Goal: Check status

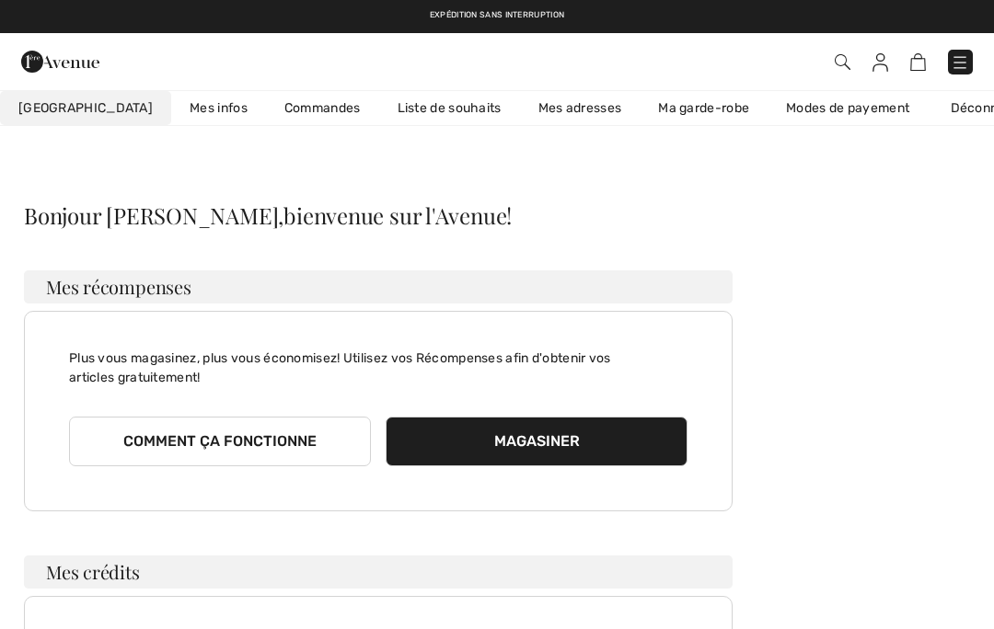
checkbox input "true"
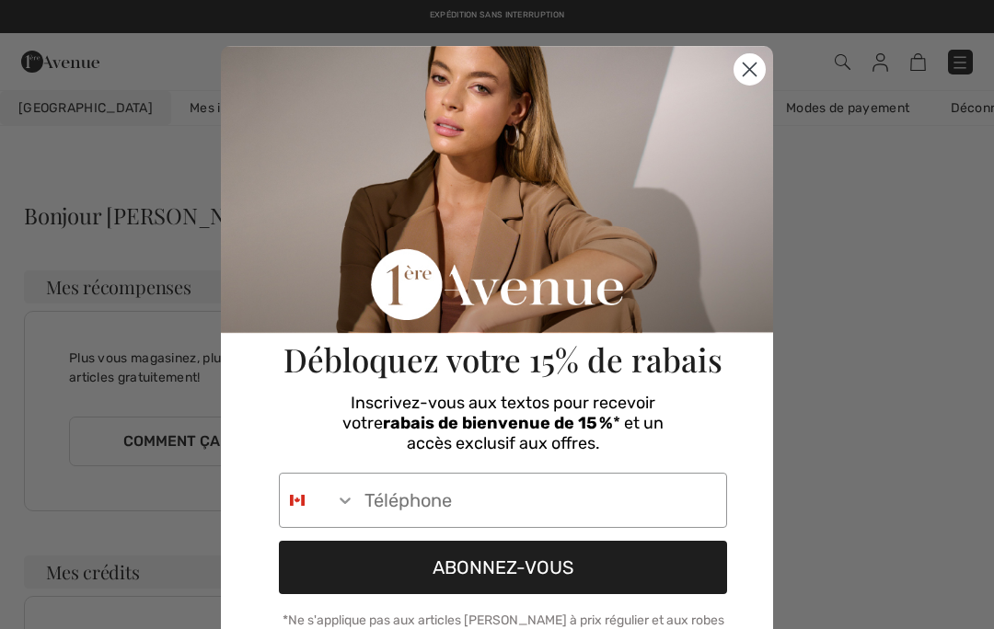
click at [747, 75] on circle "Close dialog" at bounding box center [749, 69] width 30 height 30
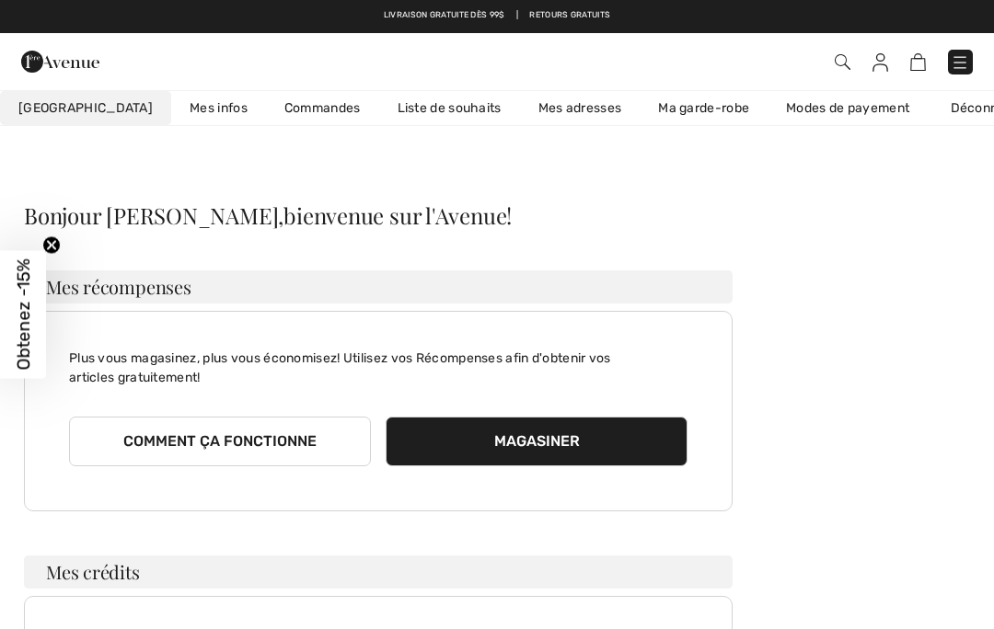
click at [279, 117] on link "Commandes" at bounding box center [322, 108] width 113 height 34
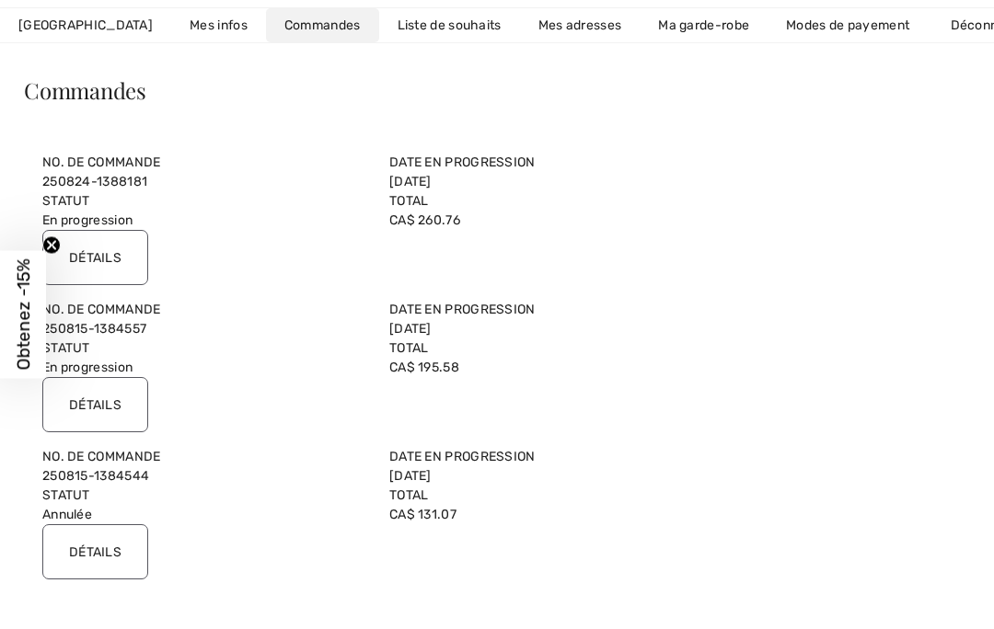
scroll to position [125, 0]
click at [94, 245] on input "Détails" at bounding box center [95, 257] width 106 height 55
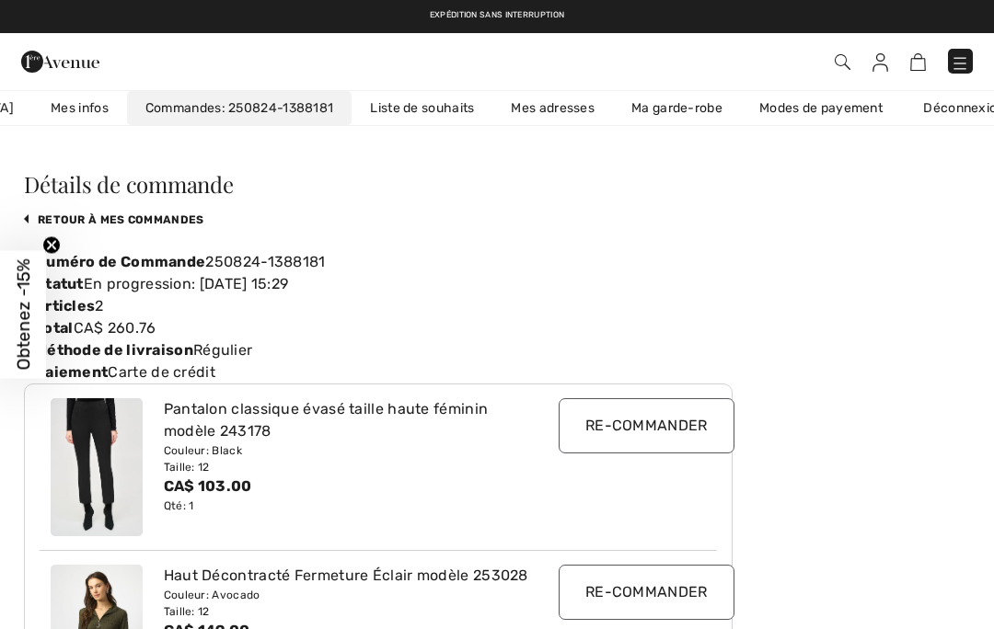
scroll to position [0, 0]
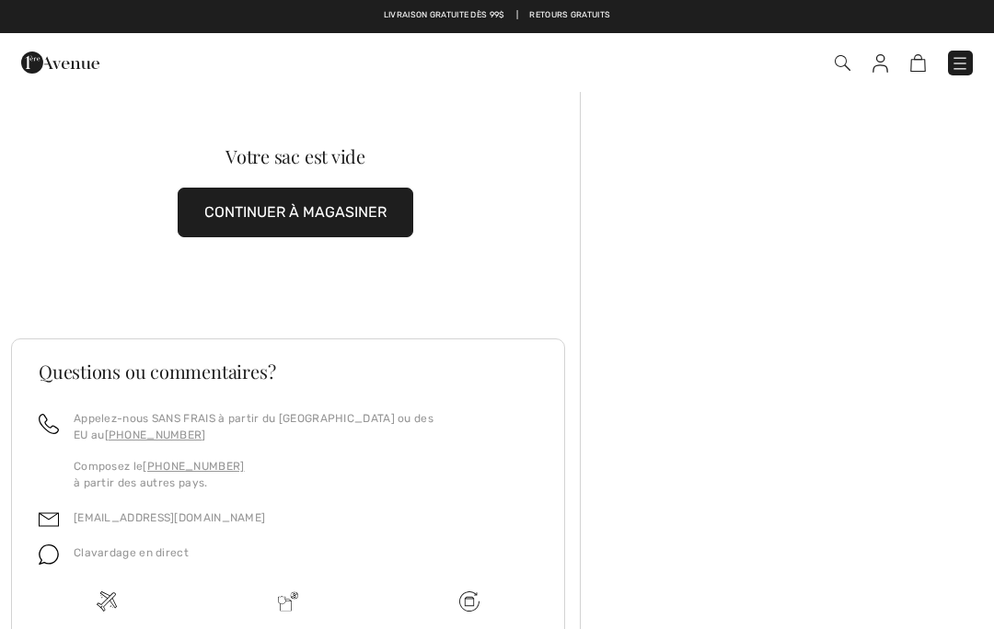
click at [881, 67] on img at bounding box center [880, 63] width 16 height 18
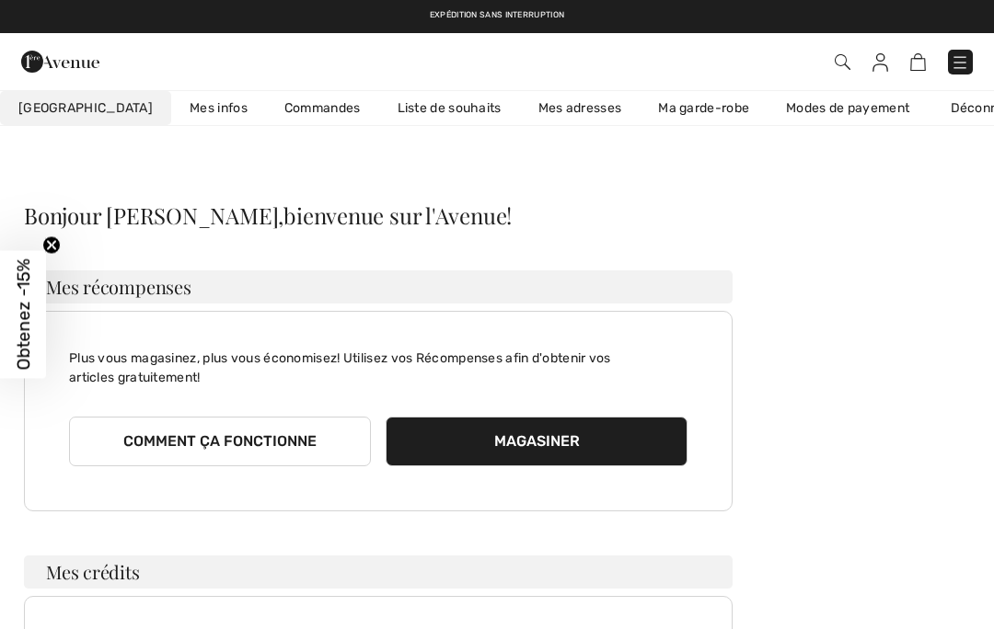
checkbox input "true"
click at [266, 114] on link "Commandes" at bounding box center [322, 108] width 113 height 34
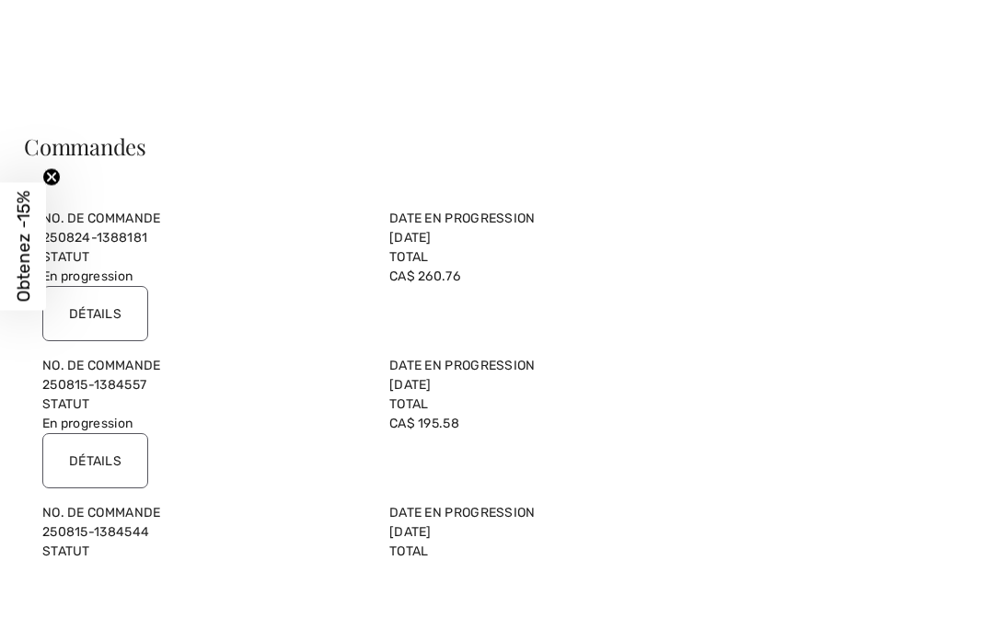
scroll to position [70, 0]
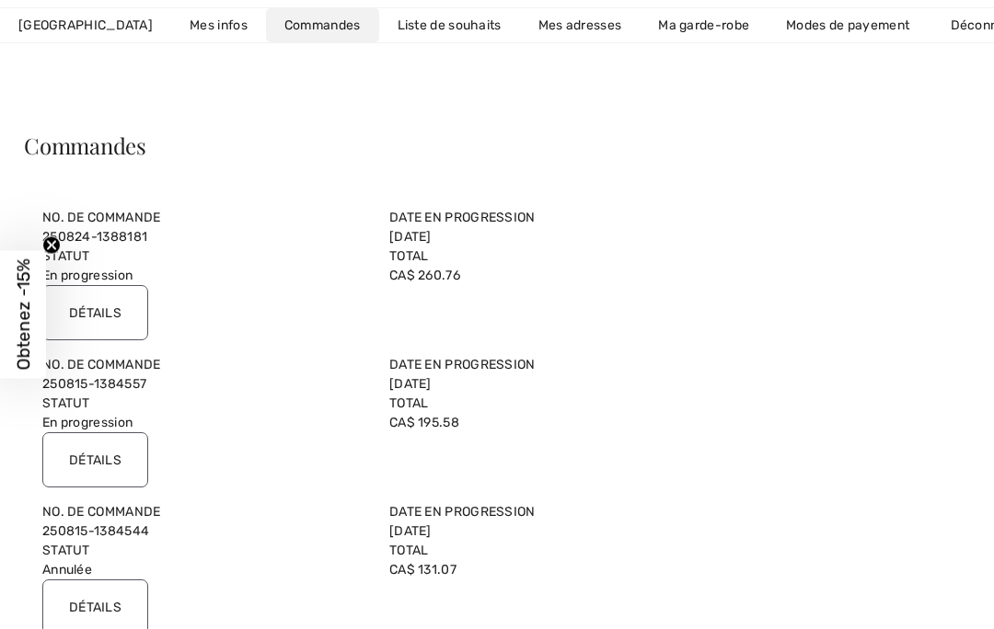
click at [171, 29] on link "Mes infos" at bounding box center [218, 25] width 95 height 34
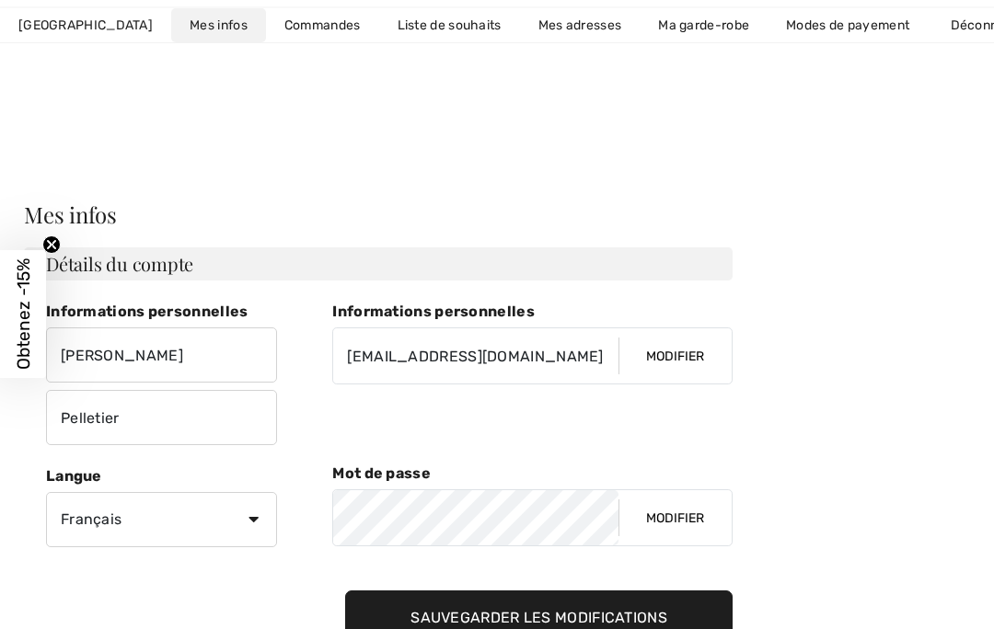
scroll to position [0, 0]
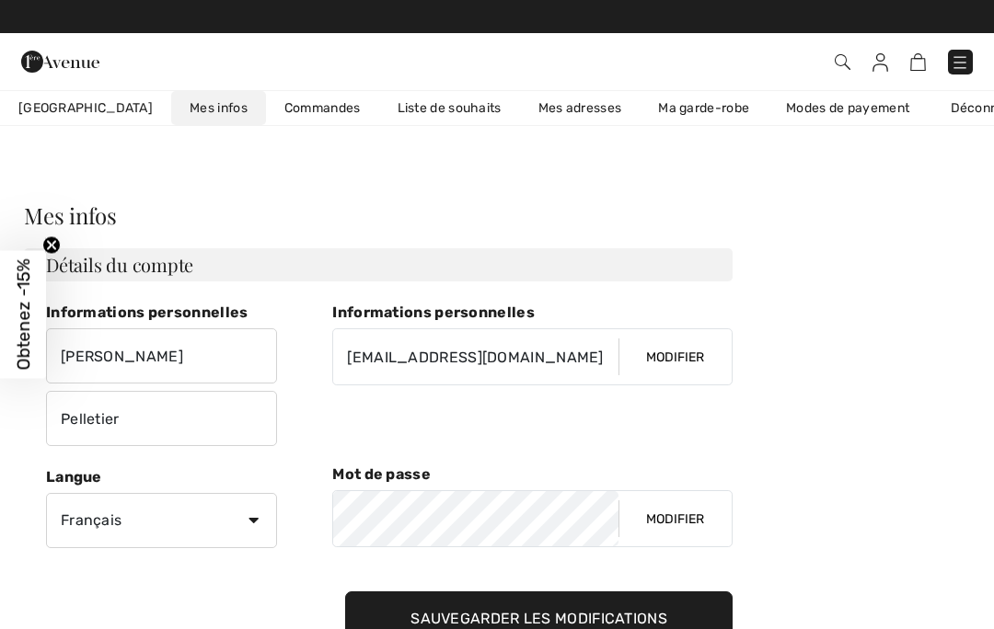
click at [539, 23] on div "Expédition sans interruption Livraison gratuite dès 99$ | Retours gratuits" at bounding box center [497, 16] width 994 height 33
click at [0, 0] on link "Retours gratuits" at bounding box center [0, 0] width 0 height 0
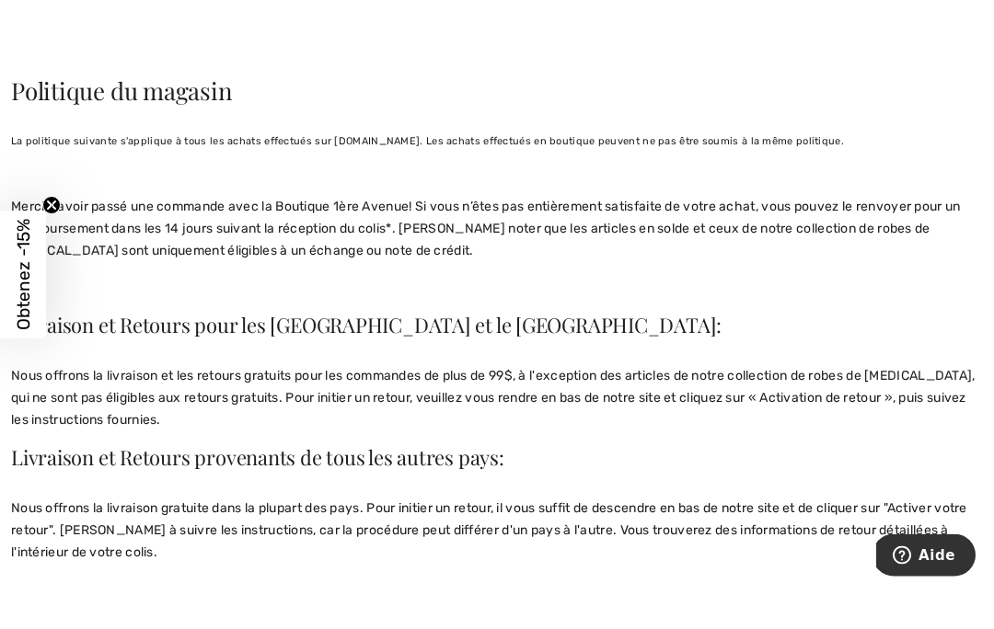
scroll to position [49, 0]
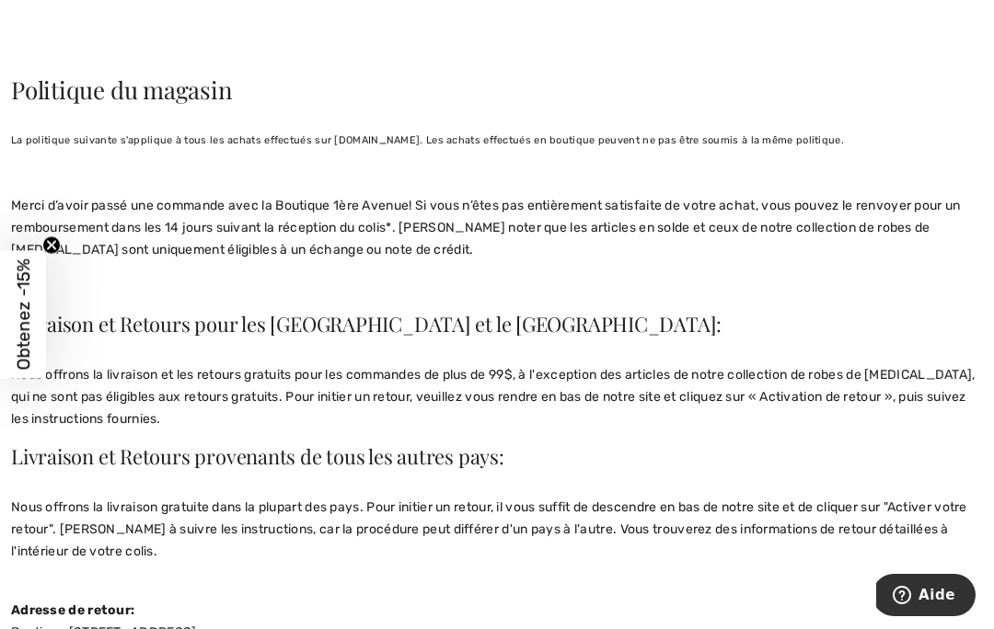
click at [52, 247] on icon "Close teaser" at bounding box center [51, 245] width 7 height 7
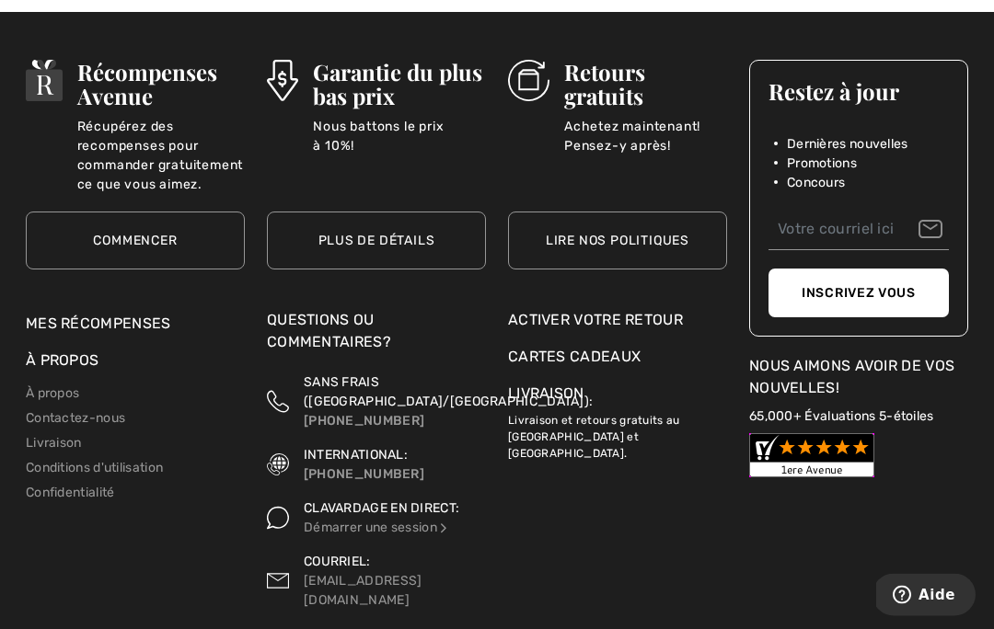
scroll to position [2315, 0]
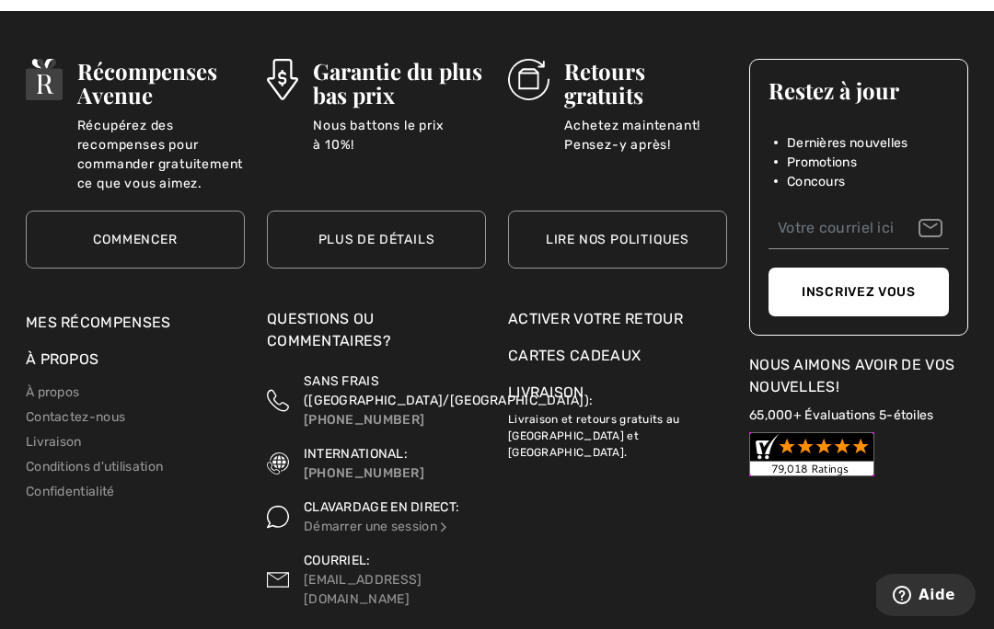
click at [553, 395] on link "Livraison" at bounding box center [546, 392] width 76 height 17
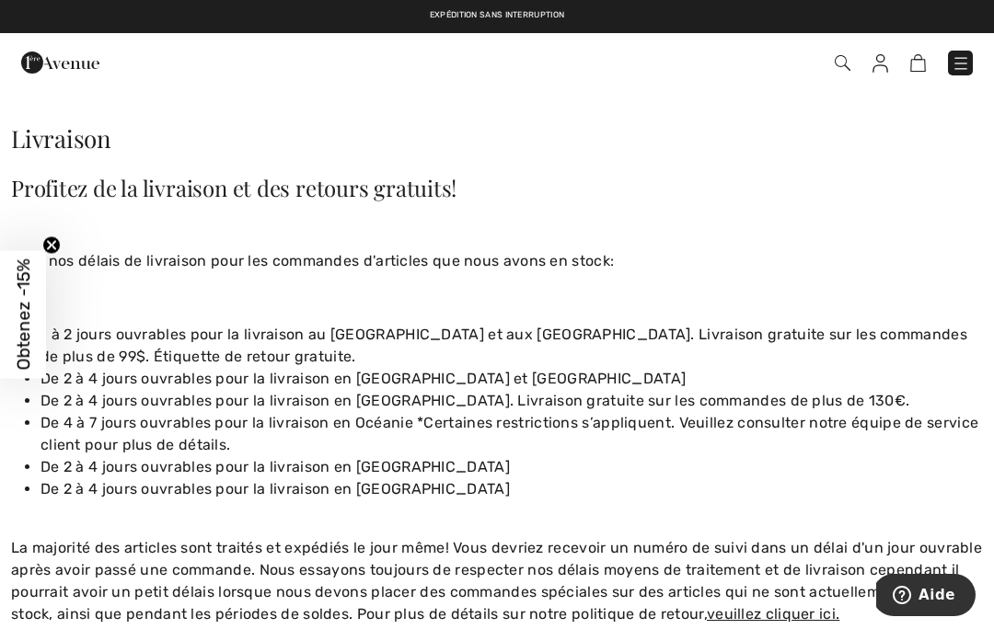
click at [51, 233] on div at bounding box center [497, 239] width 972 height 22
click at [54, 243] on icon "Close teaser" at bounding box center [51, 245] width 7 height 7
